Goal: Task Accomplishment & Management: Use online tool/utility

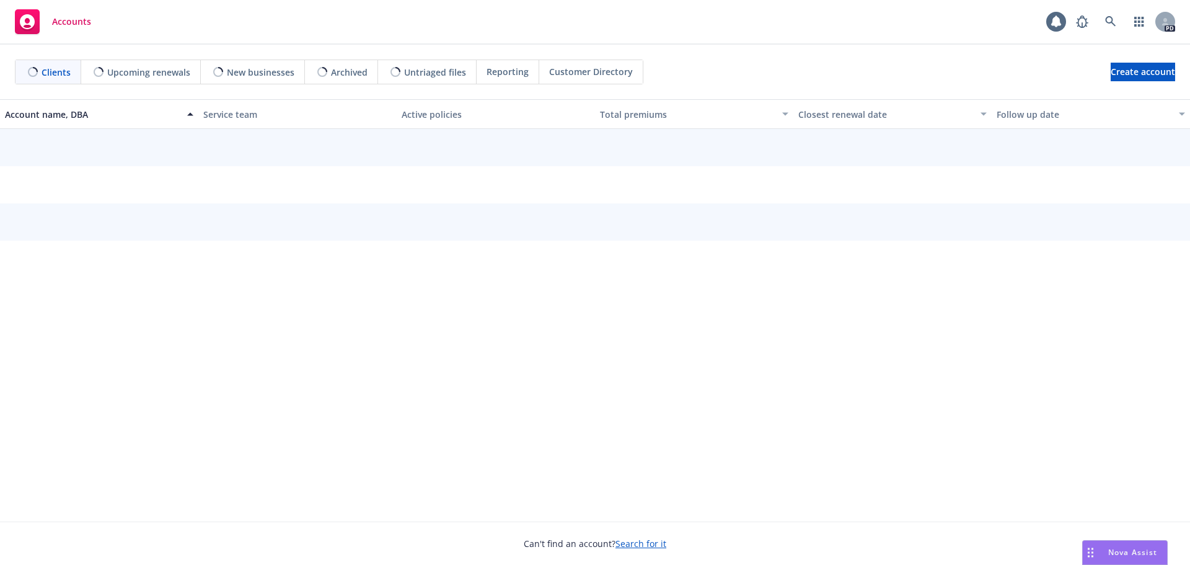
click at [1127, 547] on span "Nova Assist" at bounding box center [1132, 552] width 49 height 11
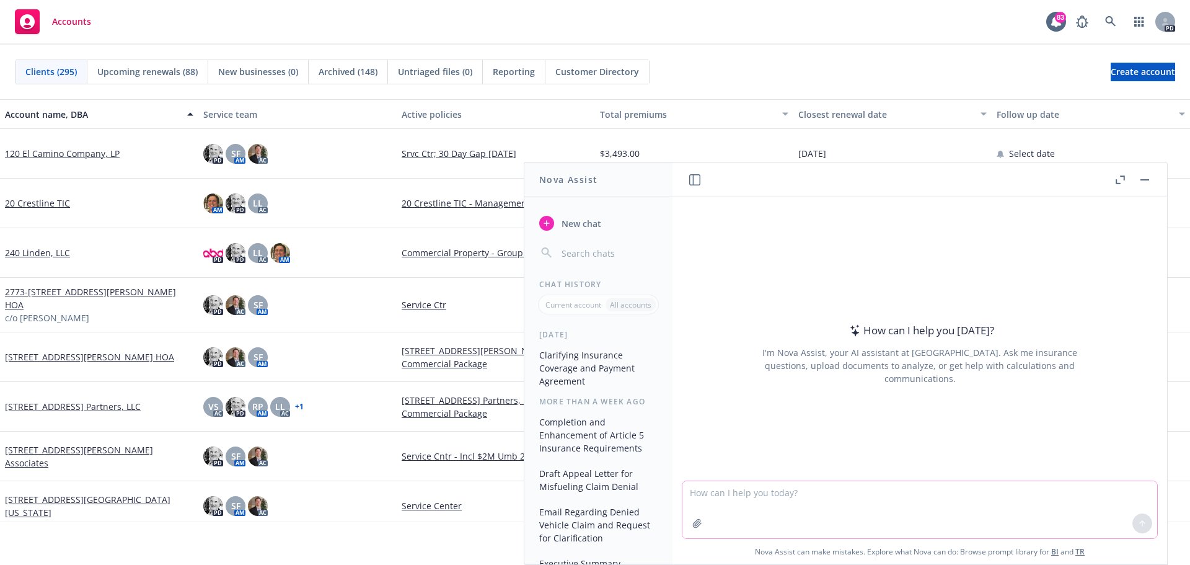
click at [684, 492] on textarea at bounding box center [919, 509] width 475 height 57
drag, startPoint x: 753, startPoint y: 491, endPoint x: 768, endPoint y: 485, distance: 16.9
click at [764, 487] on textarea "Create Letter to [PERSON_NAME]" at bounding box center [919, 509] width 475 height 58
click at [791, 491] on textarea "Create Letter to [PERSON_NAME]" at bounding box center [919, 509] width 475 height 58
drag, startPoint x: 821, startPoint y: 491, endPoint x: 837, endPoint y: 486, distance: 17.5
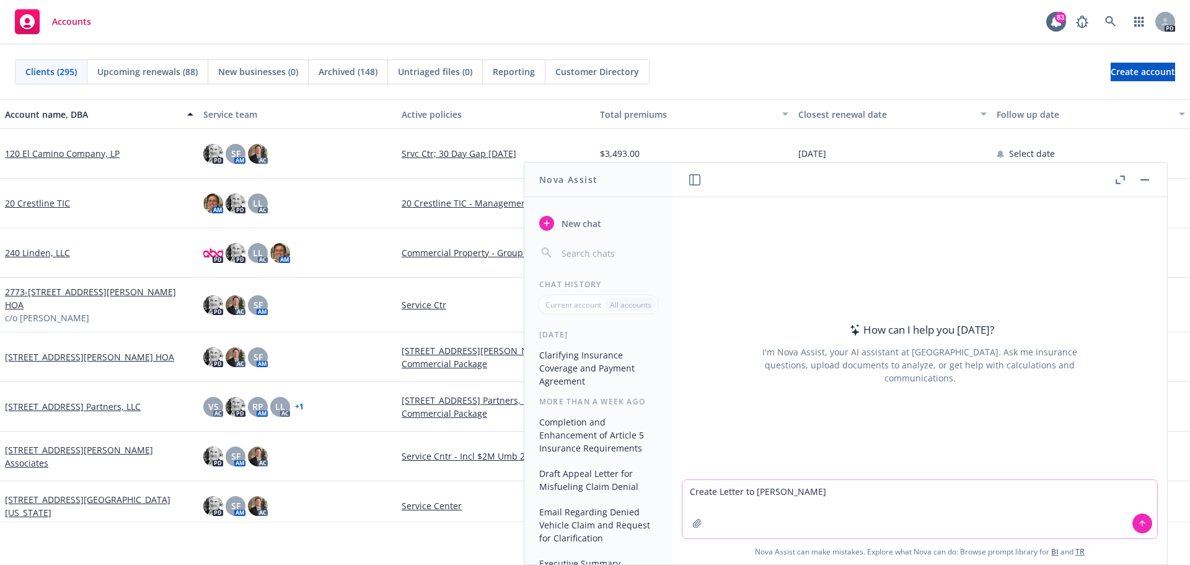
click at [827, 490] on textarea "Create Letter to [PERSON_NAME]" at bounding box center [919, 509] width 475 height 58
click at [697, 503] on textarea "Create Letter to [PERSON_NAME]" at bounding box center [919, 509] width 475 height 58
click at [824, 491] on textarea "Create Letter to [PERSON_NAME]" at bounding box center [919, 509] width 475 height 58
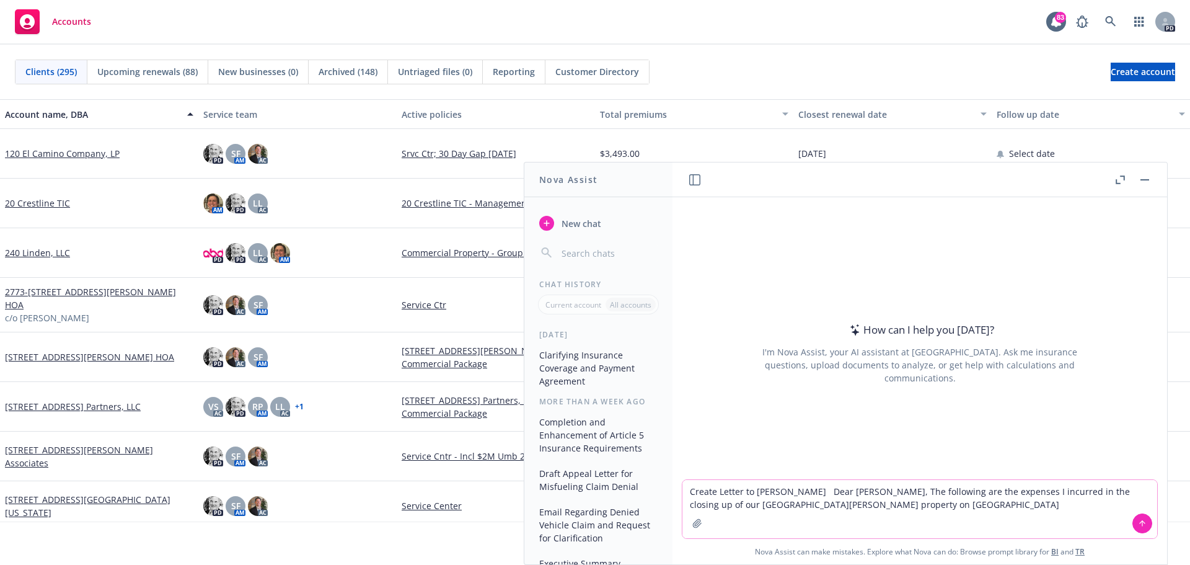
drag, startPoint x: 687, startPoint y: 506, endPoint x: 793, endPoint y: 506, distance: 106.6
click at [793, 506] on textarea "Create Letter to [PERSON_NAME] Dear [PERSON_NAME], The following are the expens…" at bounding box center [919, 509] width 475 height 58
click at [733, 507] on textarea "Create Letter to [PERSON_NAME] Dear [PERSON_NAME], The following are the expens…" at bounding box center [919, 509] width 475 height 58
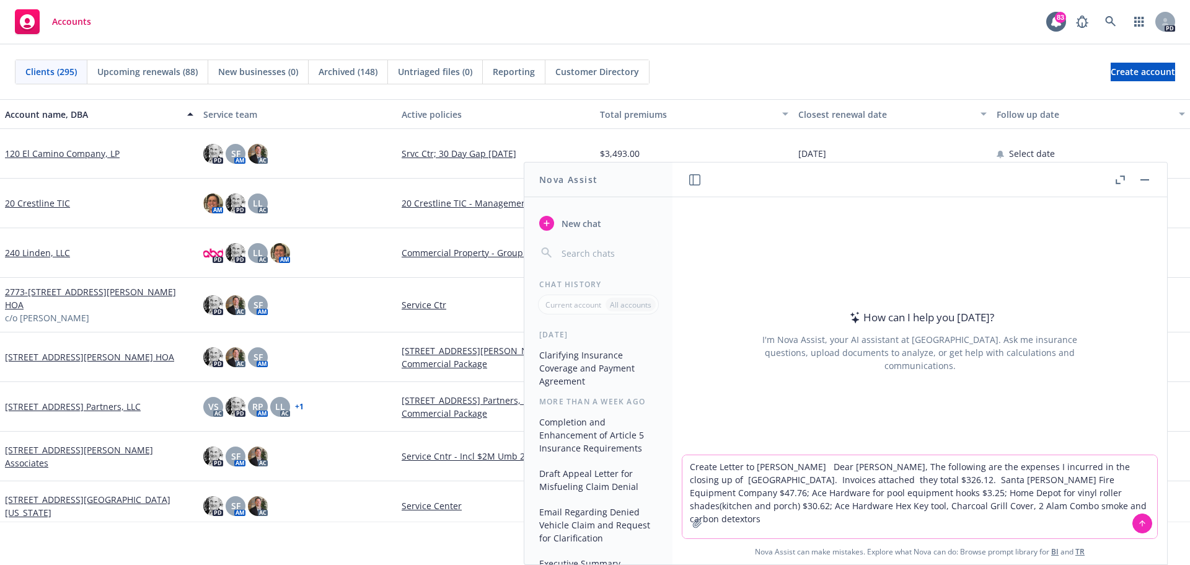
click at [827, 505] on textarea "Create Letter to [PERSON_NAME] Dear [PERSON_NAME], The following are the expens…" at bounding box center [919, 496] width 475 height 83
click at [967, 506] on textarea "Create Letter to [PERSON_NAME] Dear [PERSON_NAME], The following are the expens…" at bounding box center [919, 496] width 475 height 83
click at [988, 508] on textarea "Create Letter to [PERSON_NAME] Dear [PERSON_NAME], The following are the expens…" at bounding box center [919, 496] width 475 height 83
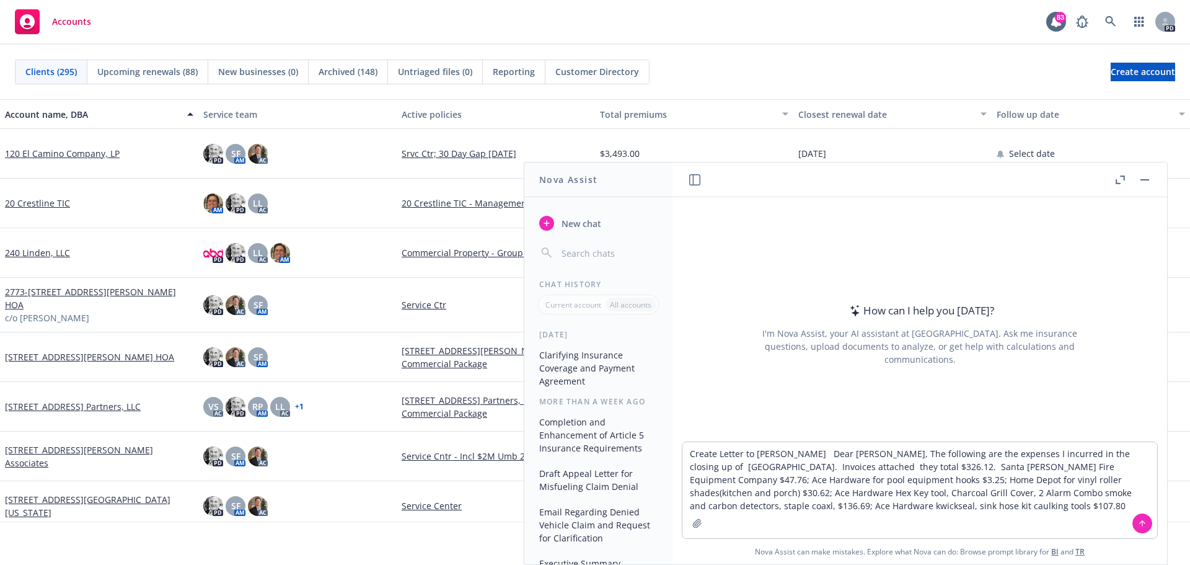
click at [702, 509] on div at bounding box center [697, 523] width 30 height 30
click at [702, 504] on textarea "Create Letter to [PERSON_NAME] Dear [PERSON_NAME], The following are the expens…" at bounding box center [919, 490] width 475 height 96
click at [774, 507] on textarea "Create Letter to [PERSON_NAME] Dear [PERSON_NAME], The following are the expens…" at bounding box center [919, 490] width 475 height 96
drag, startPoint x: 720, startPoint y: 508, endPoint x: 735, endPoint y: 504, distance: 15.2
click at [721, 508] on textarea "Create Letter to [PERSON_NAME] Dear [PERSON_NAME], The following are the expens…" at bounding box center [919, 490] width 475 height 96
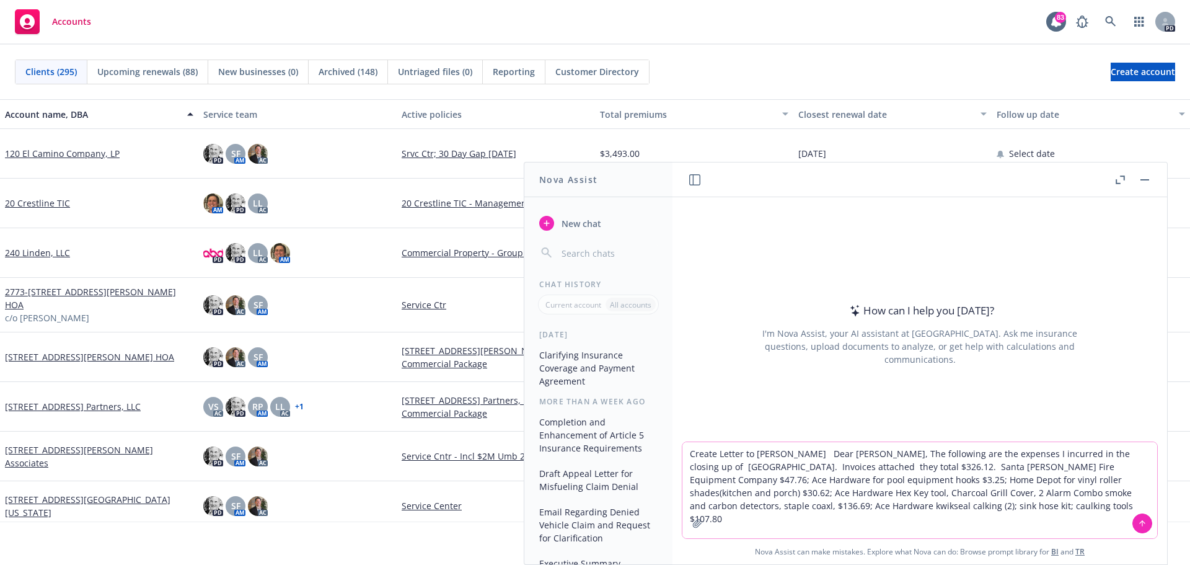
click at [912, 509] on textarea "Create Letter to [PERSON_NAME] Dear [PERSON_NAME], The following are the expens…" at bounding box center [919, 490] width 475 height 96
type textarea "Create Letter to [PERSON_NAME] Dear [PERSON_NAME], The following are the expens…"
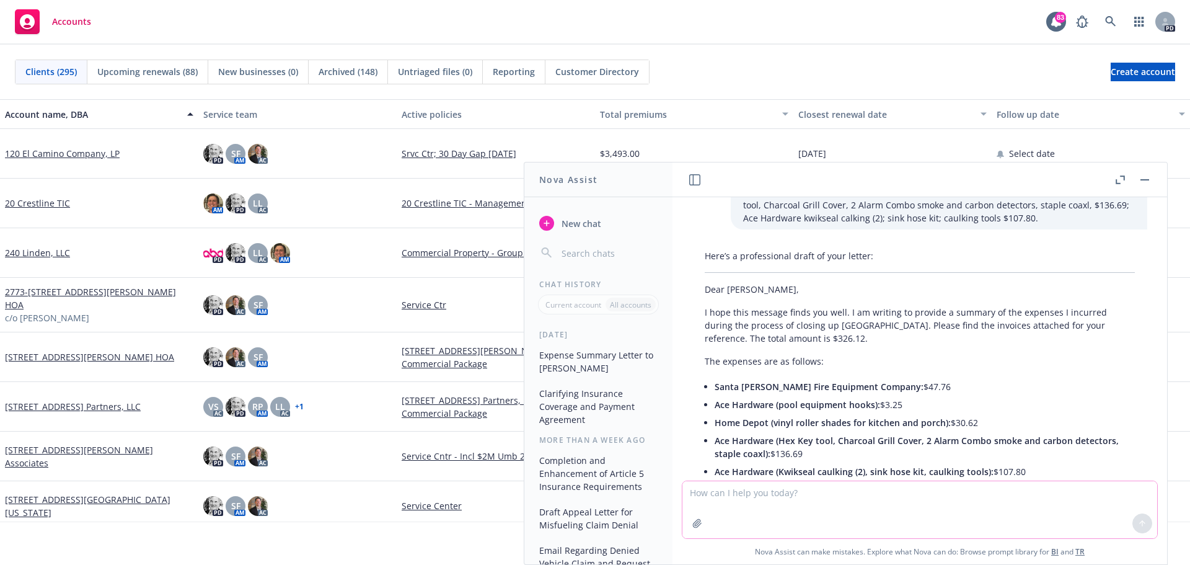
scroll to position [58, 0]
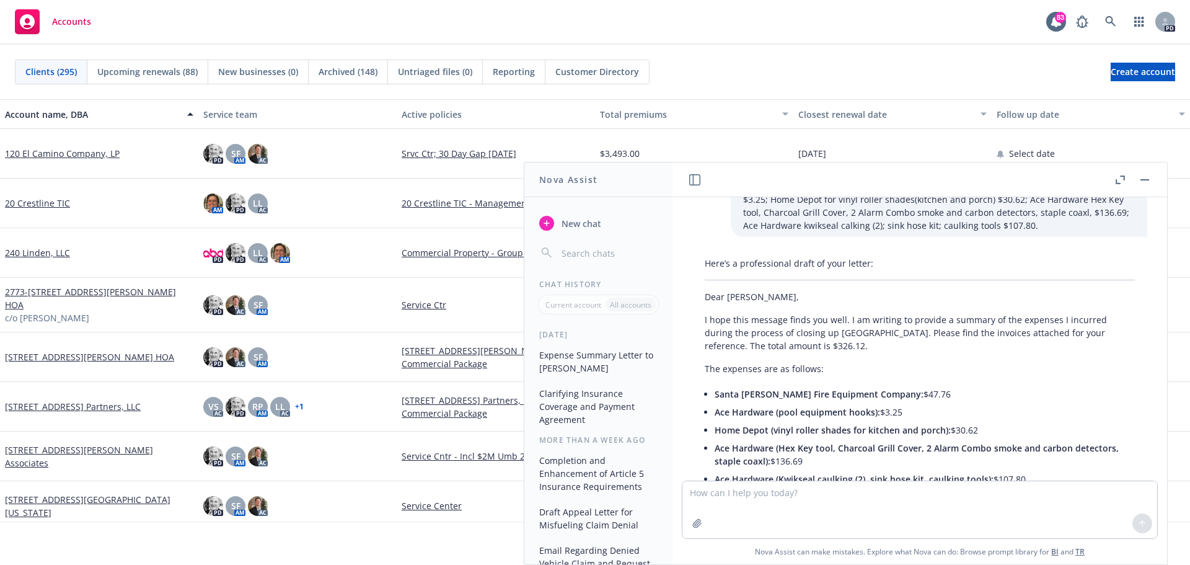
click at [867, 395] on span "Santa [PERSON_NAME] Fire Equipment Company:" at bounding box center [819, 394] width 209 height 12
click at [868, 393] on span "Santa [PERSON_NAME] Fire Equipment Company:" at bounding box center [819, 394] width 209 height 12
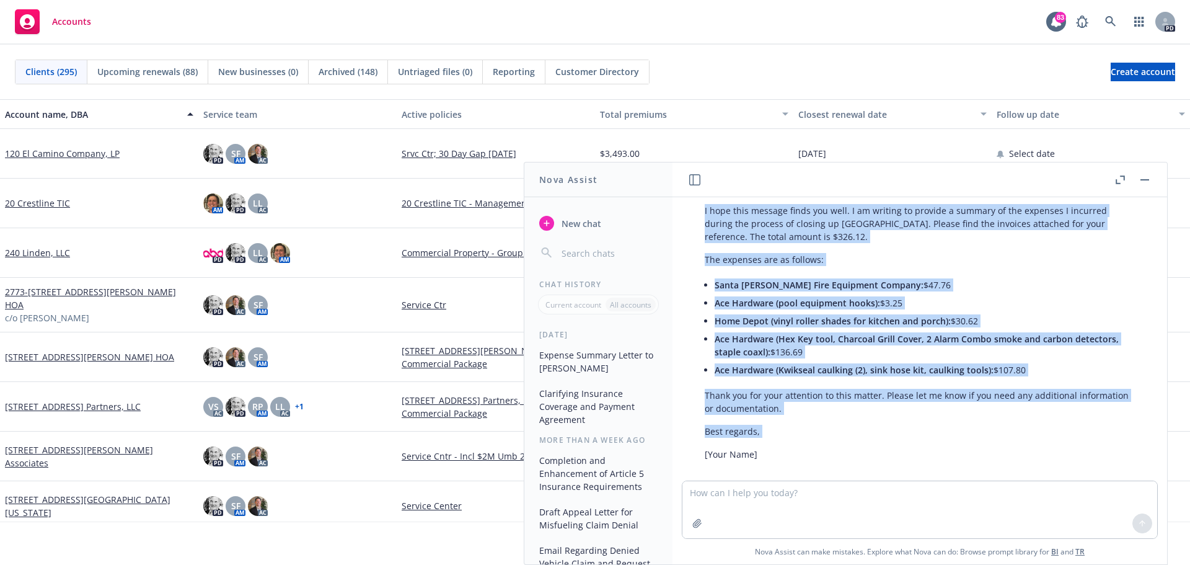
scroll to position [182, 0]
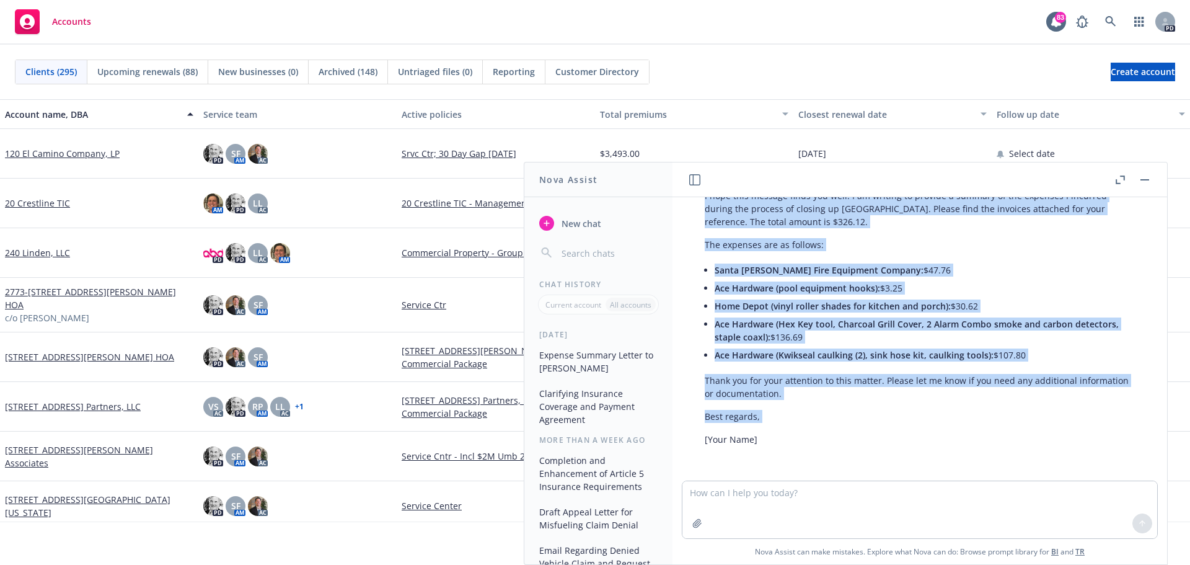
drag, startPoint x: 701, startPoint y: 295, endPoint x: 702, endPoint y: 442, distance: 147.5
click at [702, 442] on div "Here’s a professional draft of your letter: Dear [PERSON_NAME], I hope this mes…" at bounding box center [919, 289] width 455 height 323
copy div "Dear [PERSON_NAME], I hope this message finds you well. I am writing to provide…"
drag, startPoint x: 1150, startPoint y: 177, endPoint x: 1137, endPoint y: 188, distance: 18.0
click at [1150, 177] on button "button" at bounding box center [1144, 179] width 15 height 15
